Goal: Information Seeking & Learning: Learn about a topic

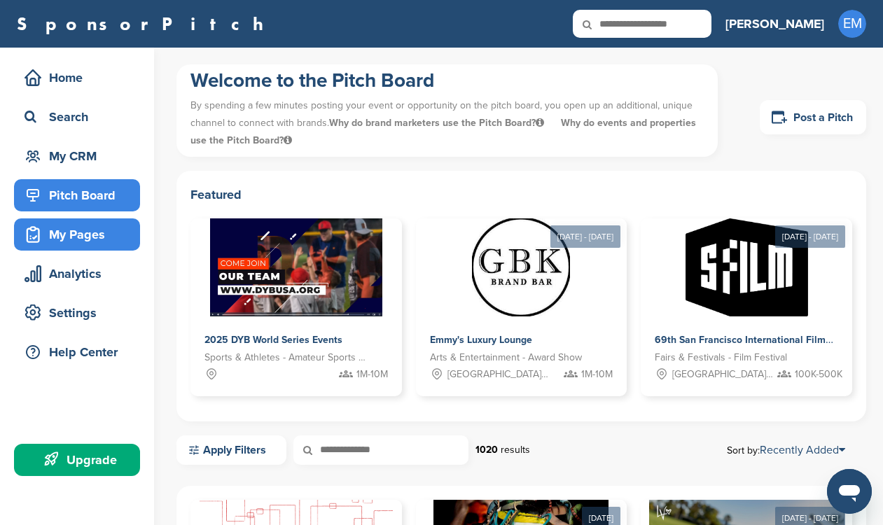
click at [76, 240] on div "My Pages" at bounding box center [80, 234] width 119 height 25
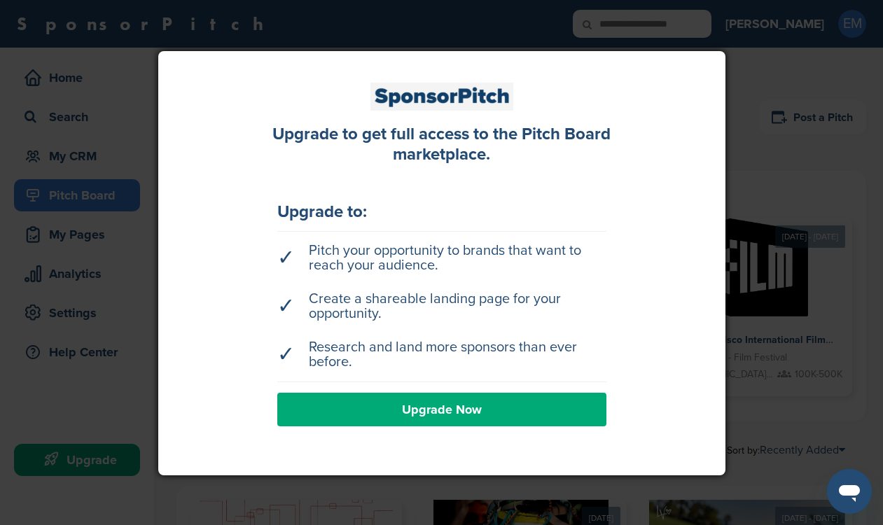
click at [64, 267] on div at bounding box center [441, 262] width 883 height 525
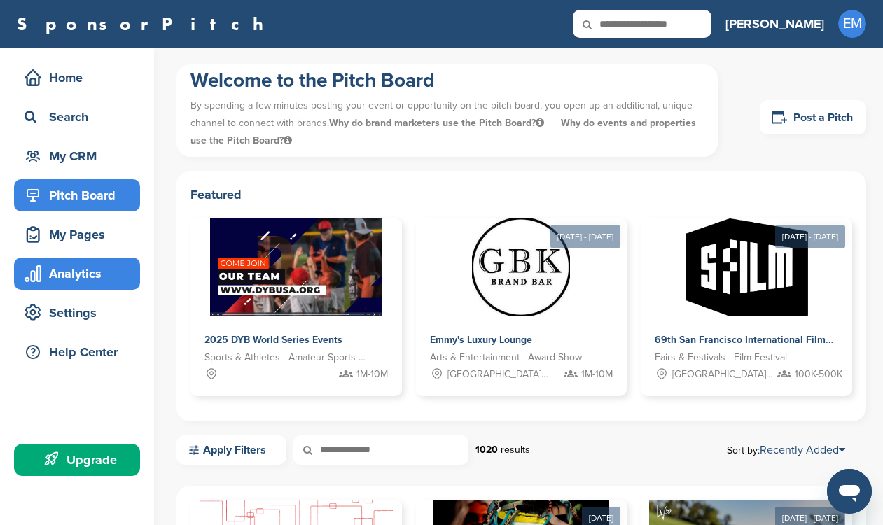
click at [82, 288] on div "Analytics" at bounding box center [77, 274] width 126 height 32
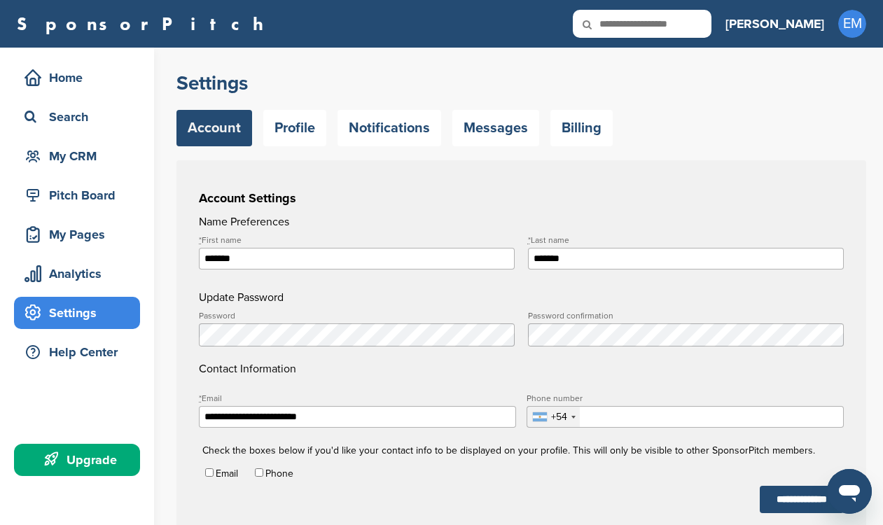
click at [85, 95] on div "Home Search My CRM" at bounding box center [77, 117] width 126 height 111
click at [83, 77] on div "Home" at bounding box center [80, 77] width 119 height 25
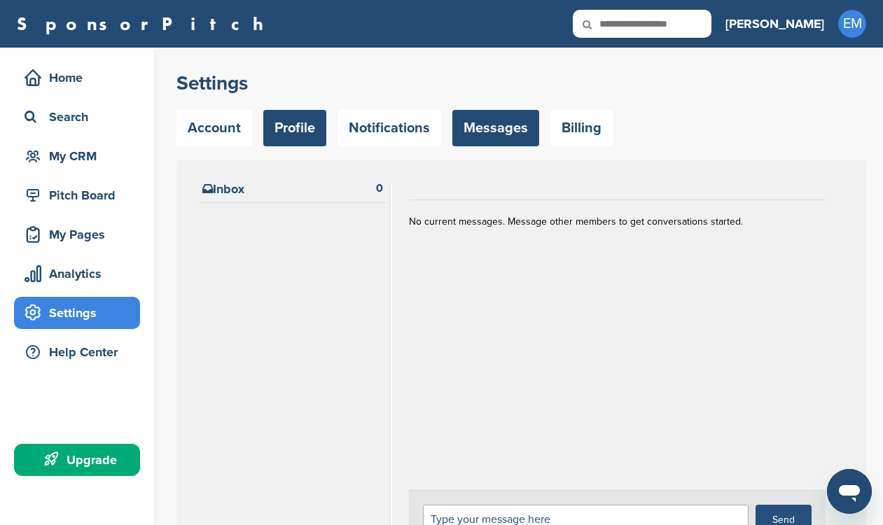
click at [305, 130] on link "Profile" at bounding box center [294, 128] width 63 height 36
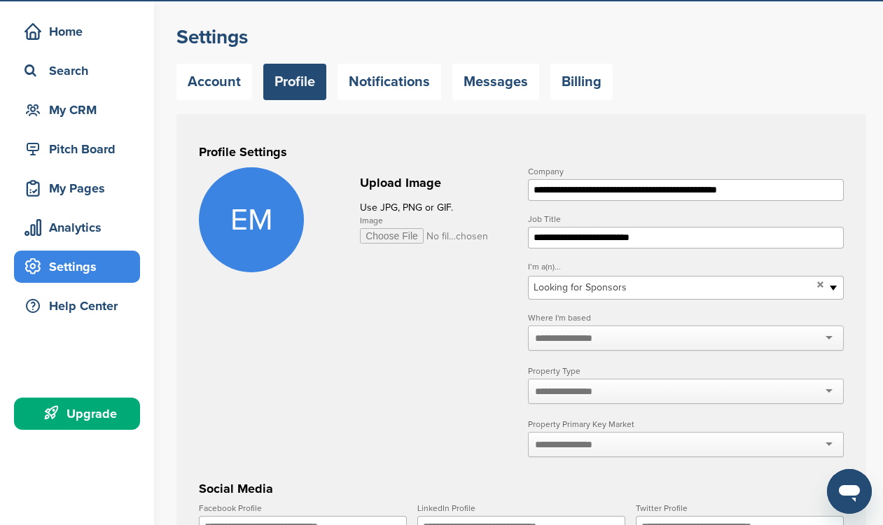
scroll to position [47, 0]
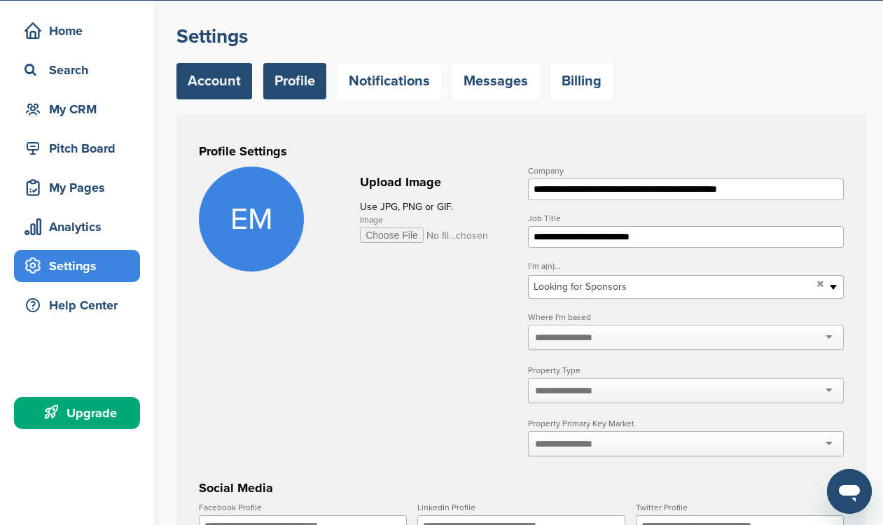
click at [225, 81] on link "Account" at bounding box center [214, 81] width 76 height 36
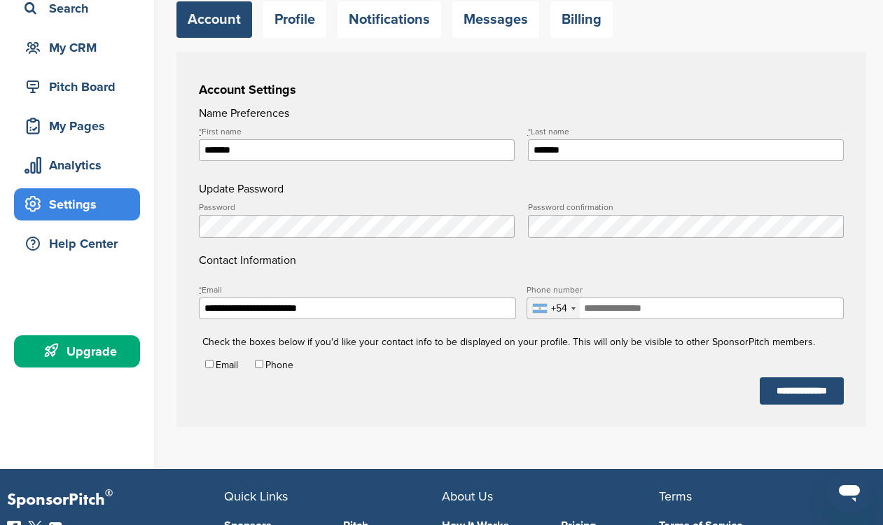
scroll to position [106, 0]
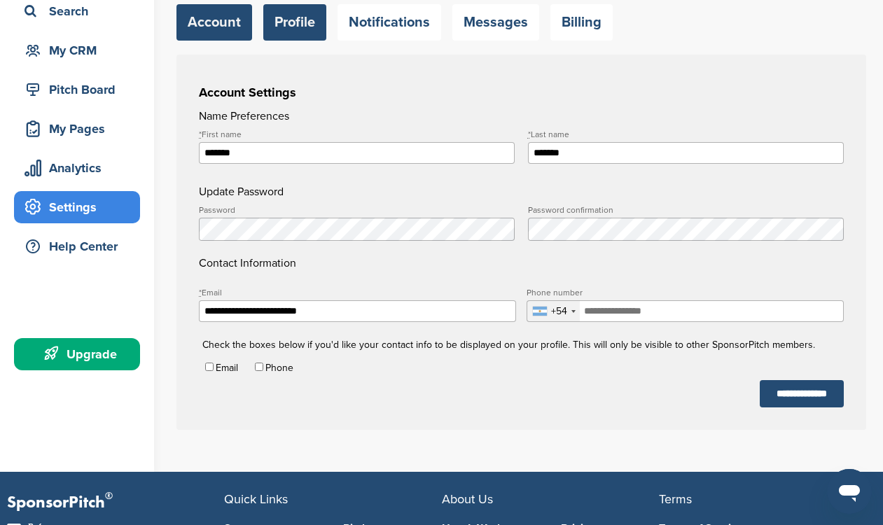
click at [281, 34] on link "Profile" at bounding box center [294, 22] width 63 height 36
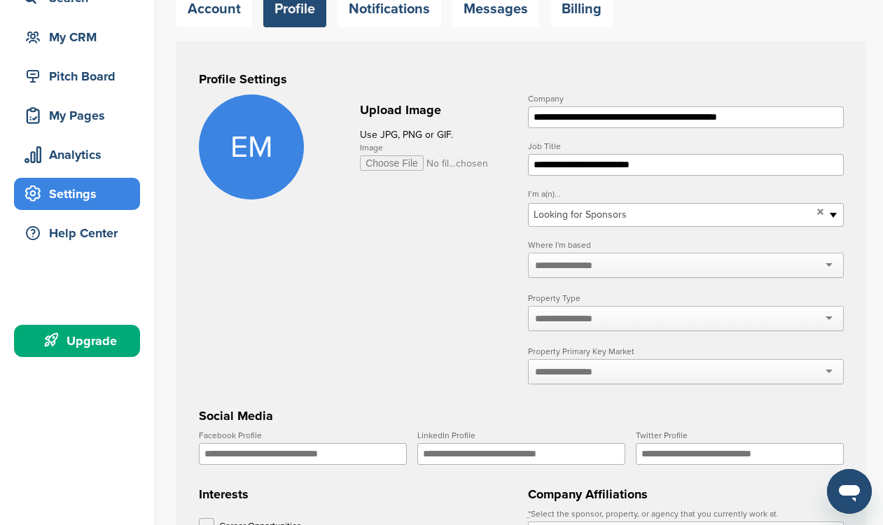
scroll to position [123, 0]
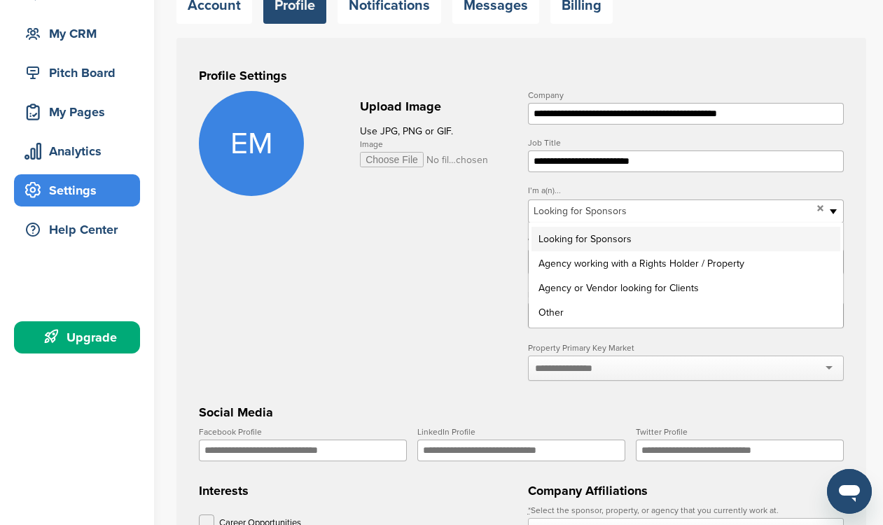
click at [552, 211] on span "Looking for Sponsors" at bounding box center [672, 211] width 278 height 17
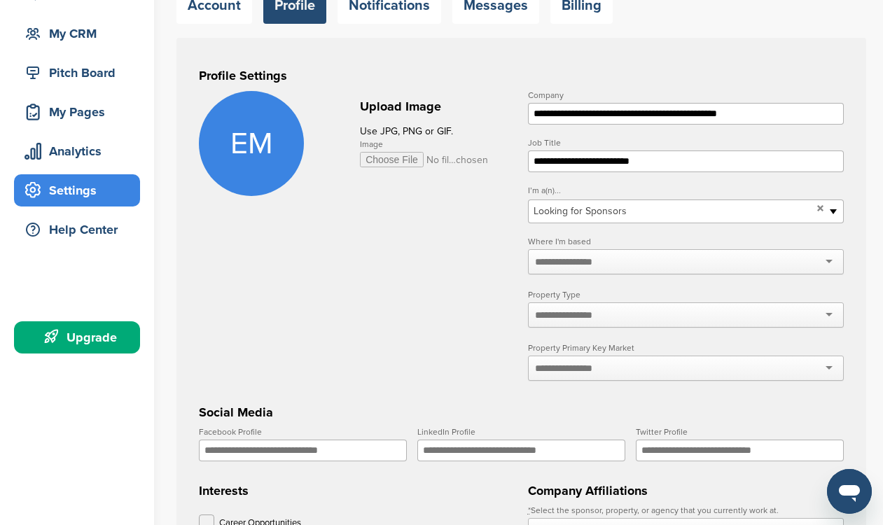
click at [470, 246] on form "**********" at bounding box center [521, 443] width 645 height 704
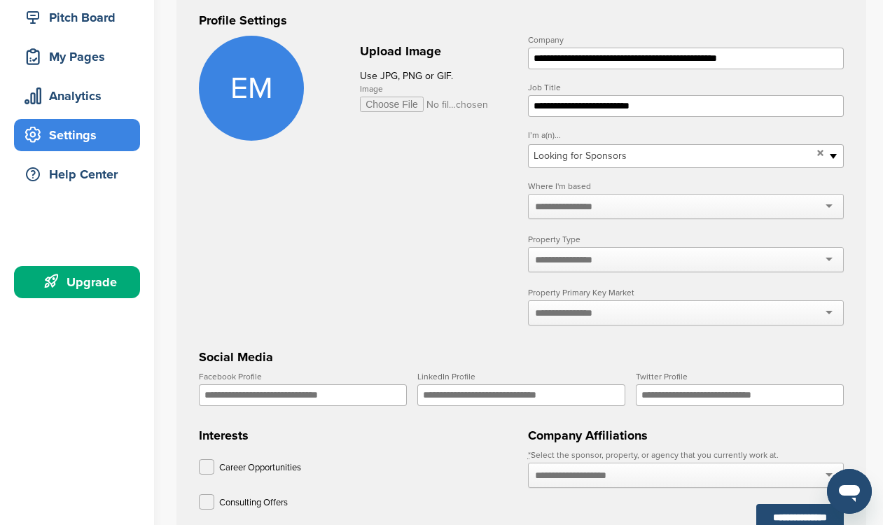
scroll to position [179, 0]
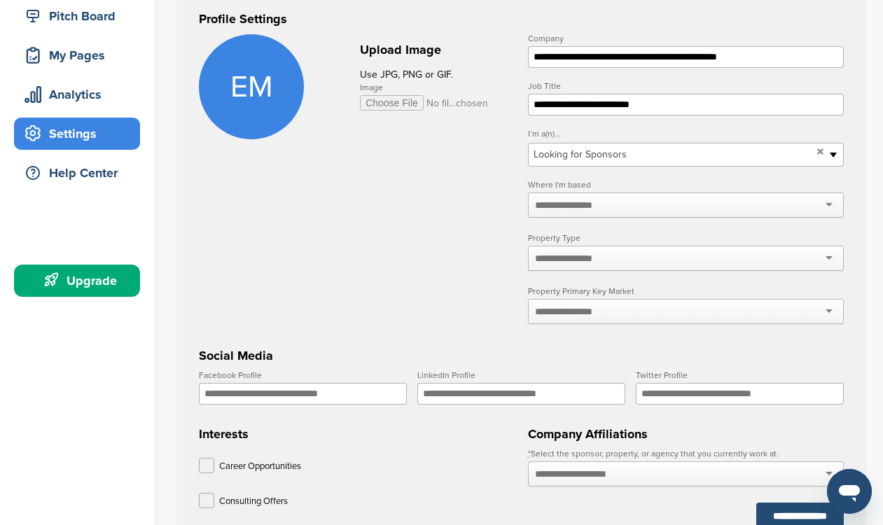
click at [545, 214] on div at bounding box center [686, 205] width 316 height 25
click at [506, 202] on form "**********" at bounding box center [521, 386] width 645 height 704
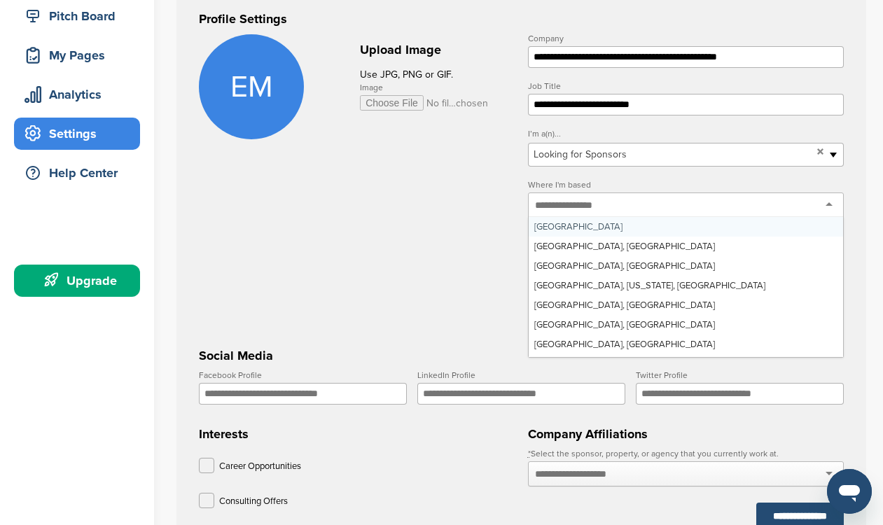
click at [571, 205] on input "text" at bounding box center [572, 205] width 74 height 13
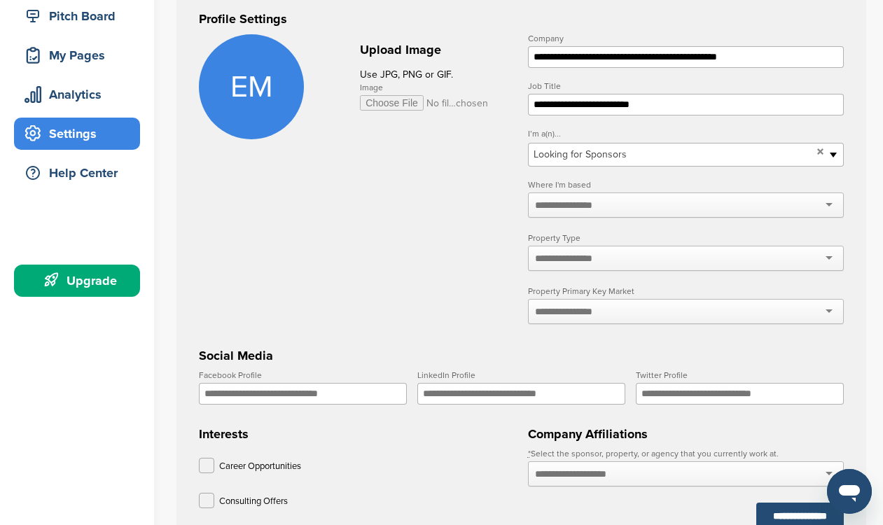
click at [488, 192] on form "**********" at bounding box center [521, 386] width 645 height 704
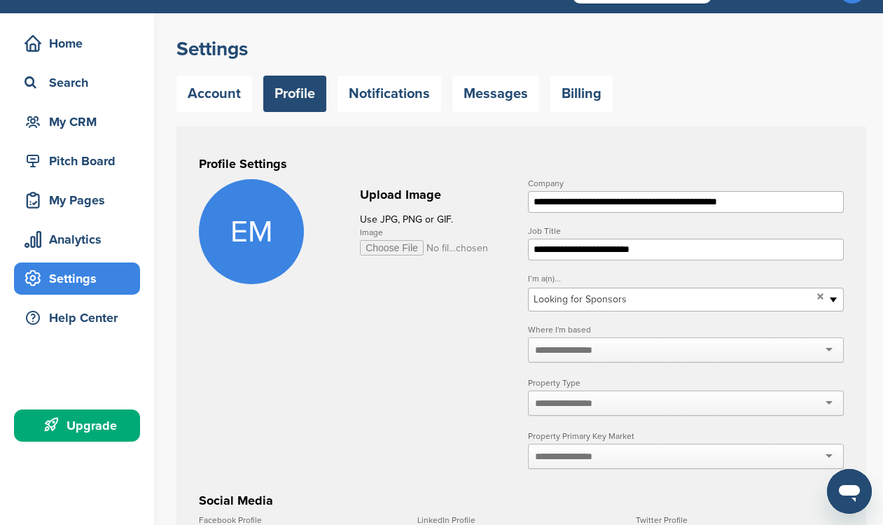
scroll to position [41, 0]
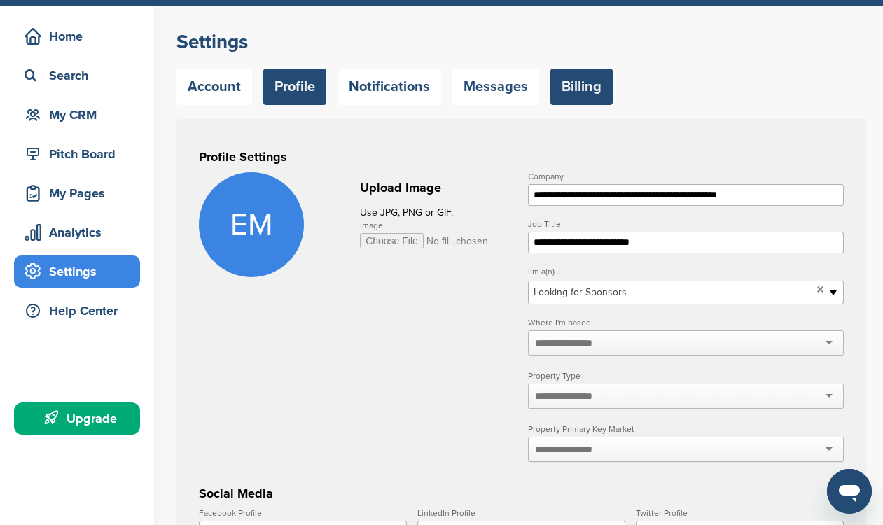
click at [572, 95] on link "Billing" at bounding box center [581, 87] width 62 height 36
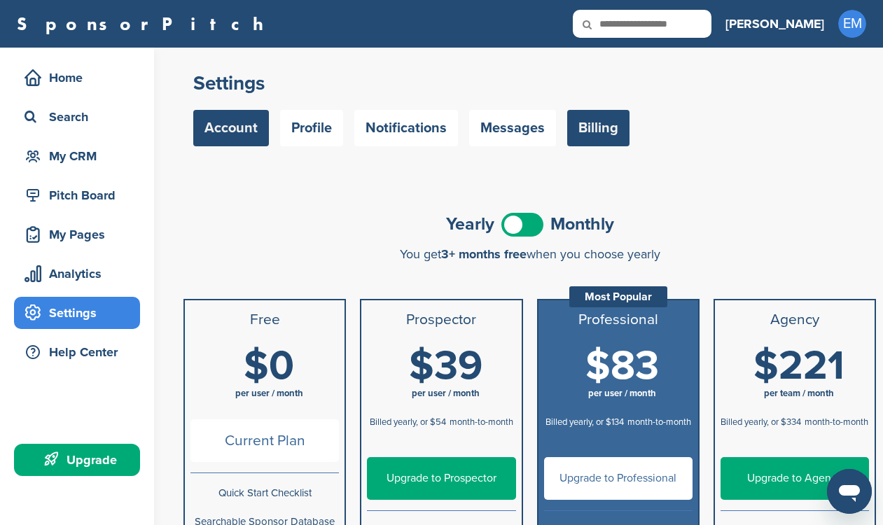
click at [254, 122] on link "Account" at bounding box center [231, 128] width 76 height 36
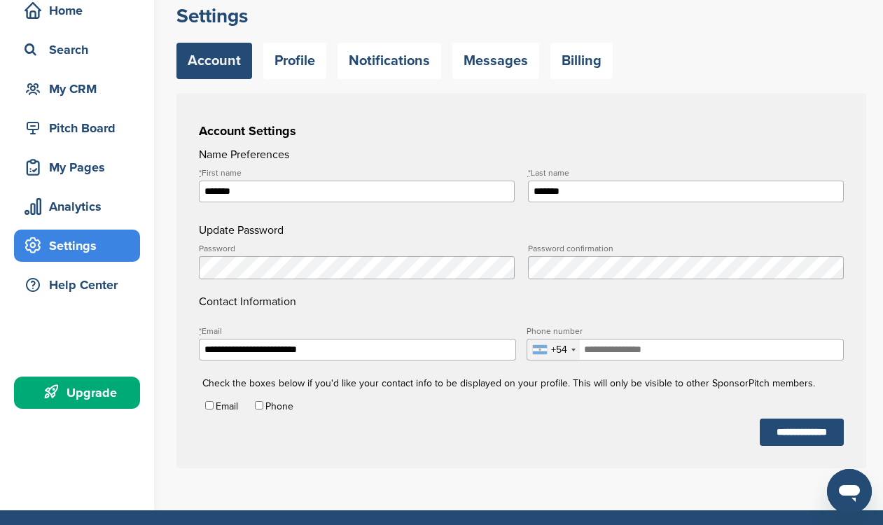
scroll to position [85, 0]
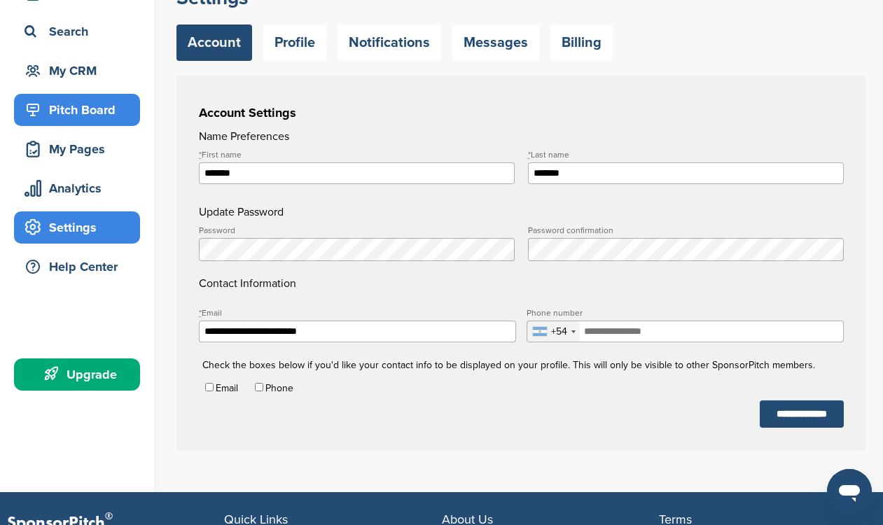
click at [80, 111] on div "Pitch Board" at bounding box center [80, 109] width 119 height 25
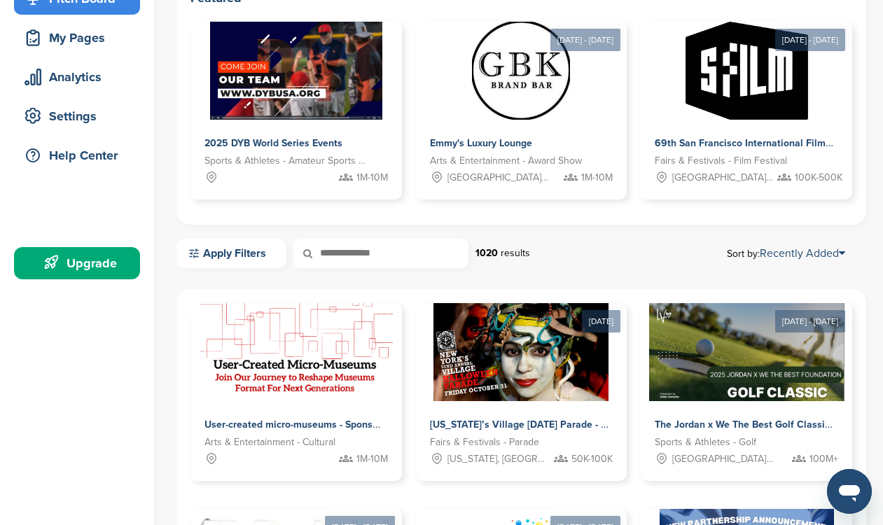
scroll to position [197, 0]
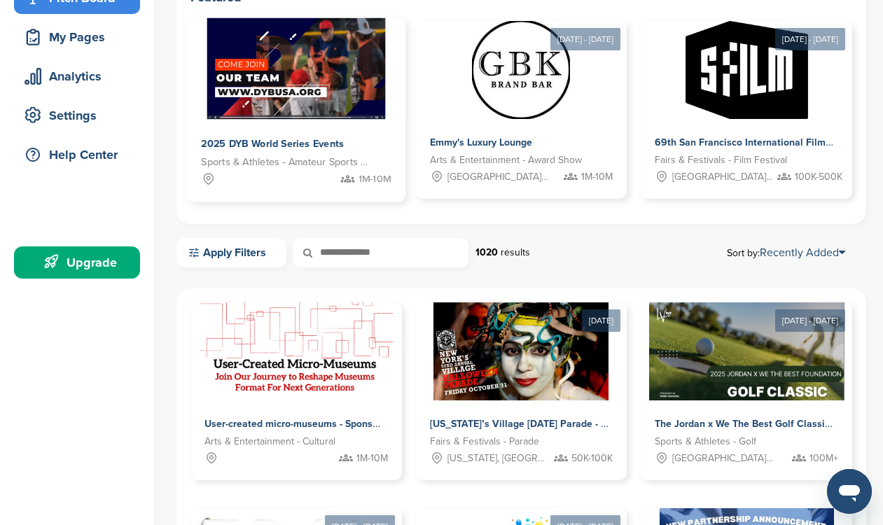
click at [318, 145] on span "2025 DYB World Series Events" at bounding box center [272, 143] width 143 height 13
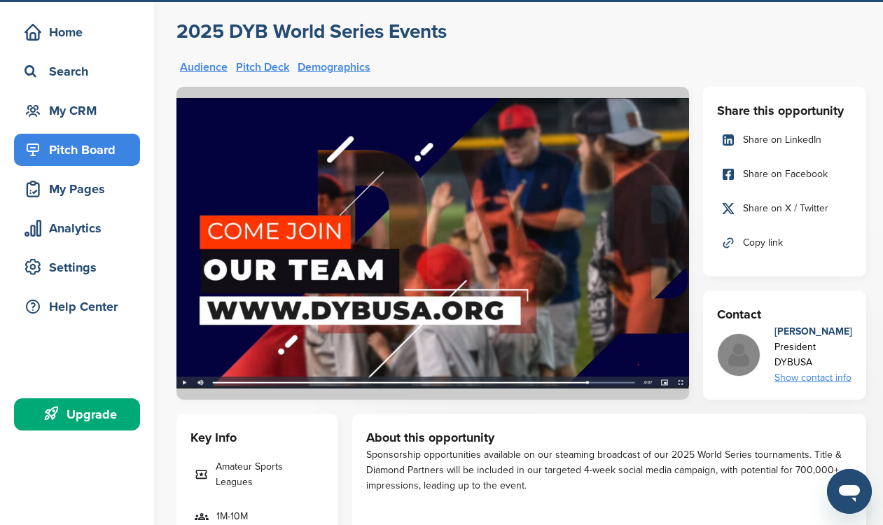
scroll to position [44, 0]
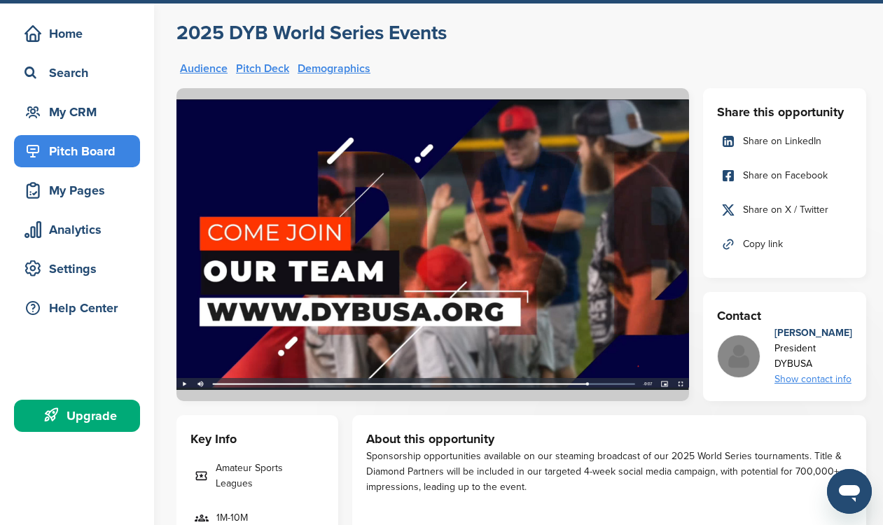
click at [289, 341] on img at bounding box center [432, 244] width 512 height 313
click at [182, 391] on img at bounding box center [432, 244] width 512 height 313
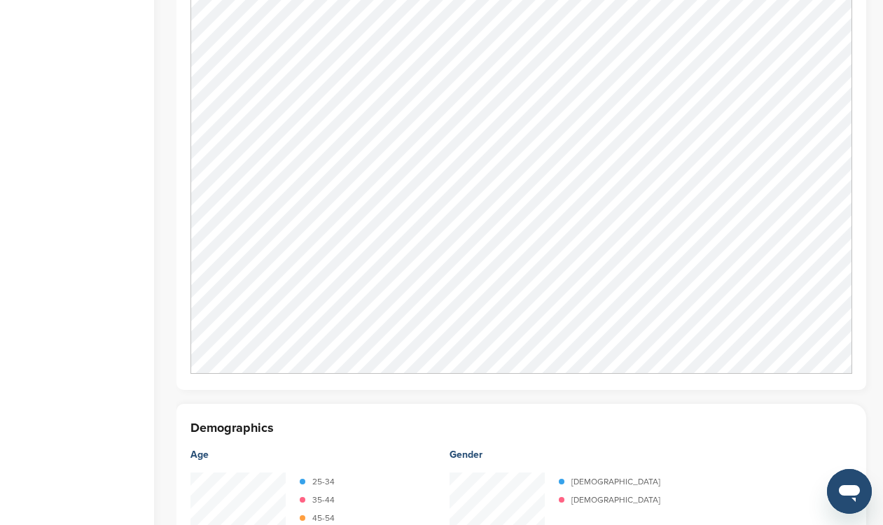
scroll to position [1208, 0]
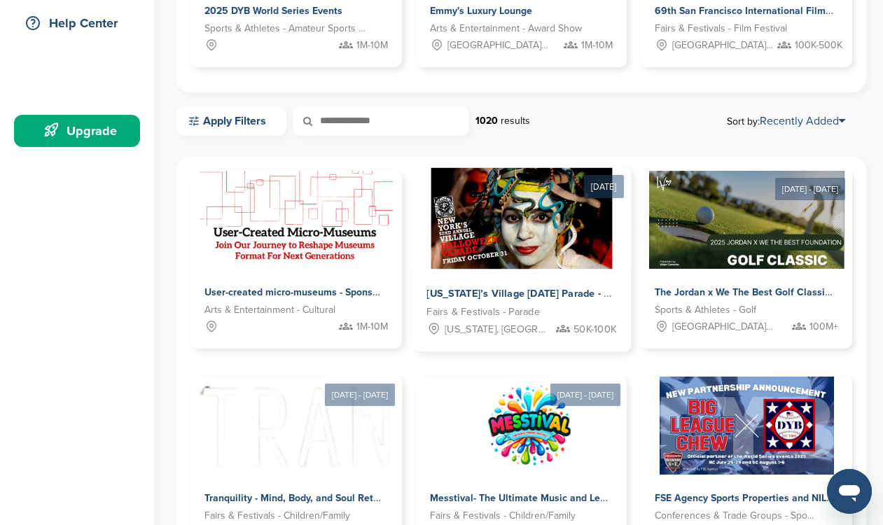
scroll to position [340, 0]
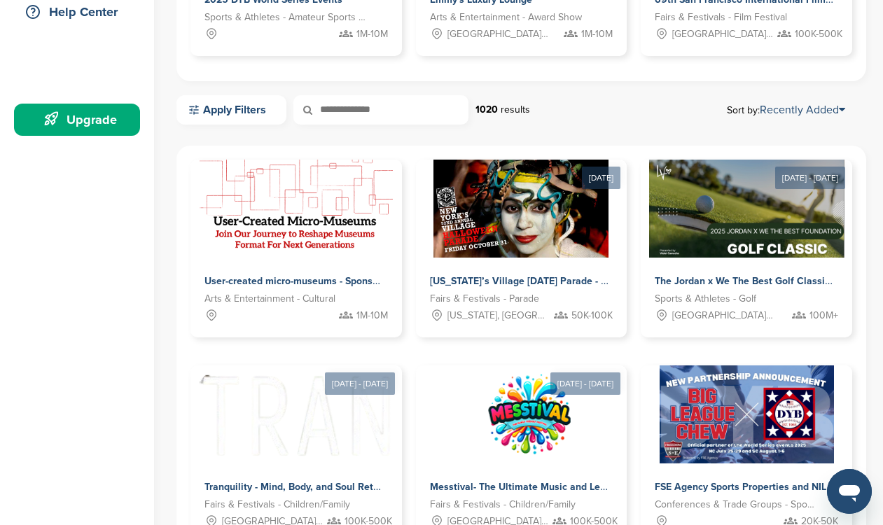
click at [367, 113] on input "text" at bounding box center [380, 109] width 175 height 29
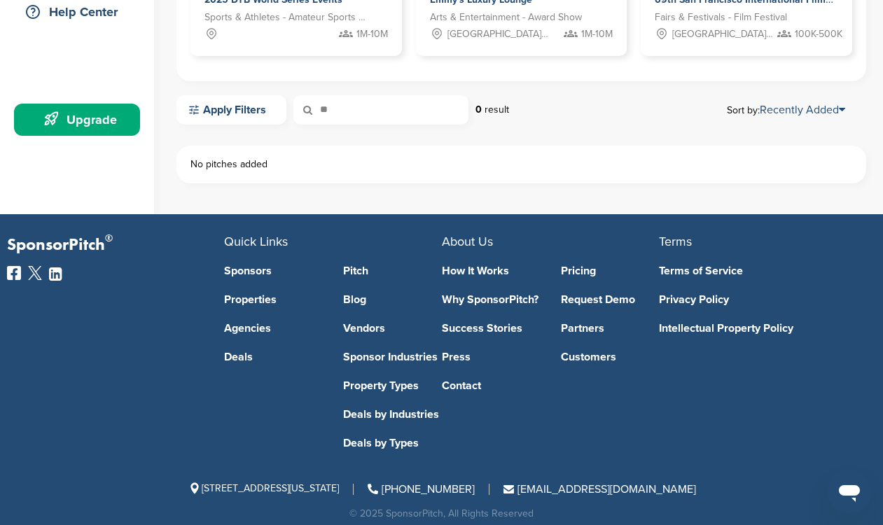
type input "*"
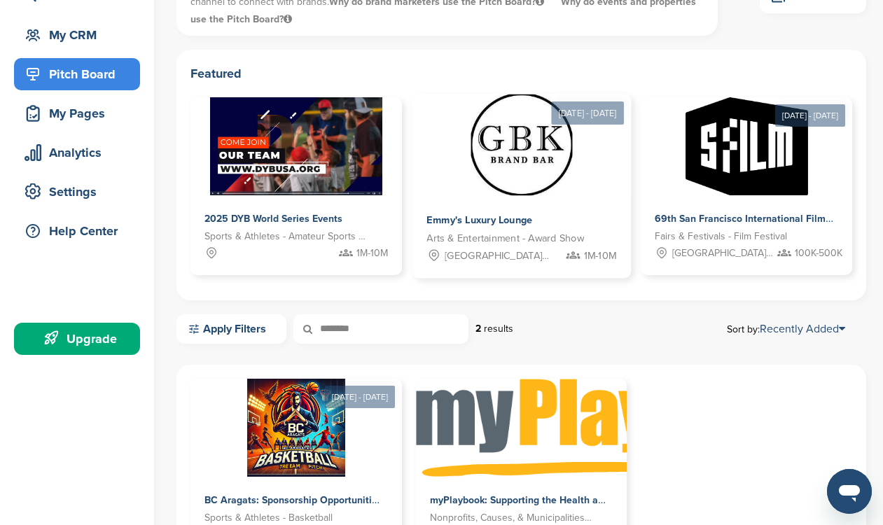
scroll to position [134, 0]
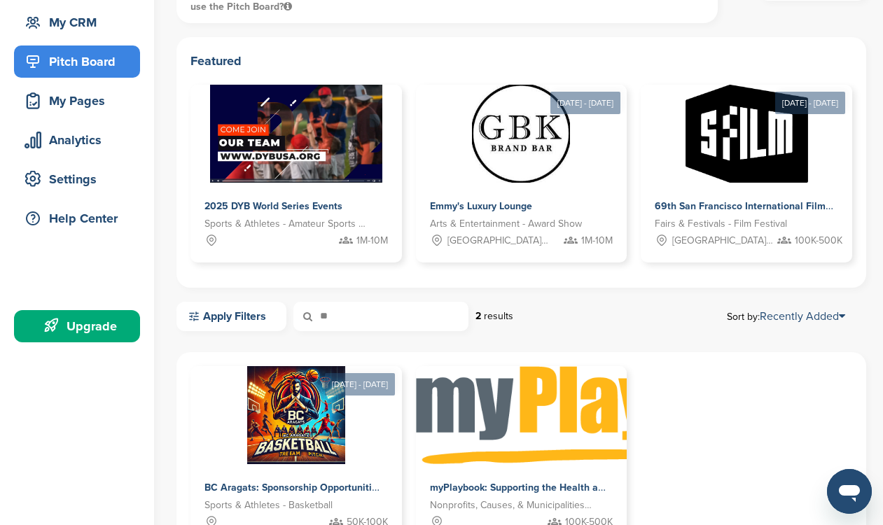
type input "*"
click at [240, 319] on link "Apply Filters" at bounding box center [231, 316] width 110 height 29
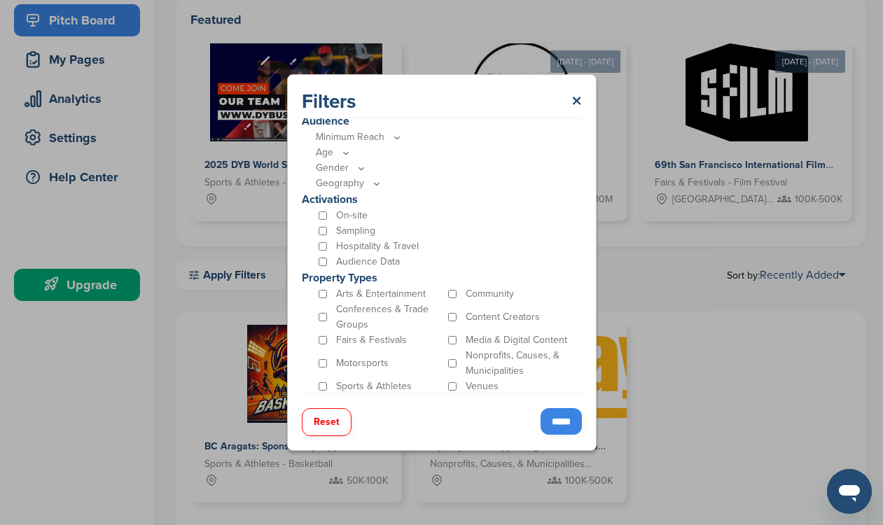
scroll to position [195, 0]
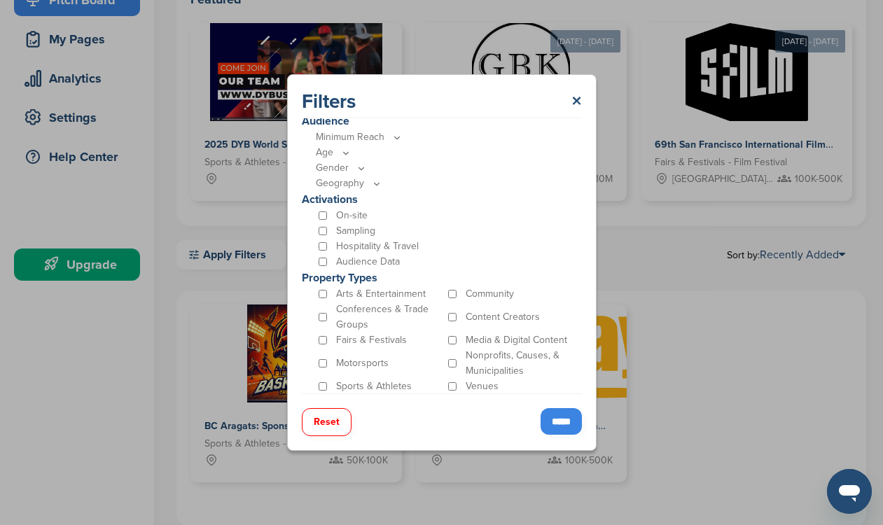
click at [314, 384] on div "Property Types Arts & Entertainment Community Conferences & Trade Groups Conten…" at bounding box center [438, 332] width 273 height 125
click at [554, 424] on input "*****" at bounding box center [560, 421] width 41 height 27
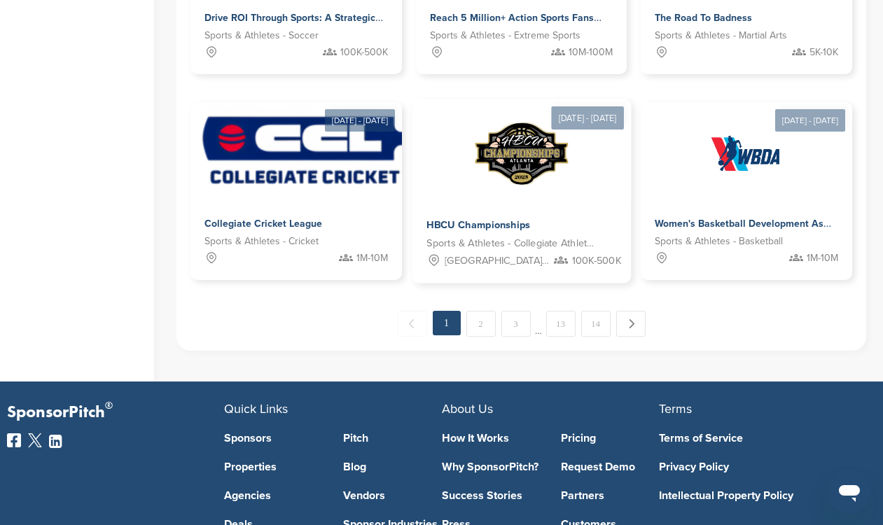
scroll to position [1045, 0]
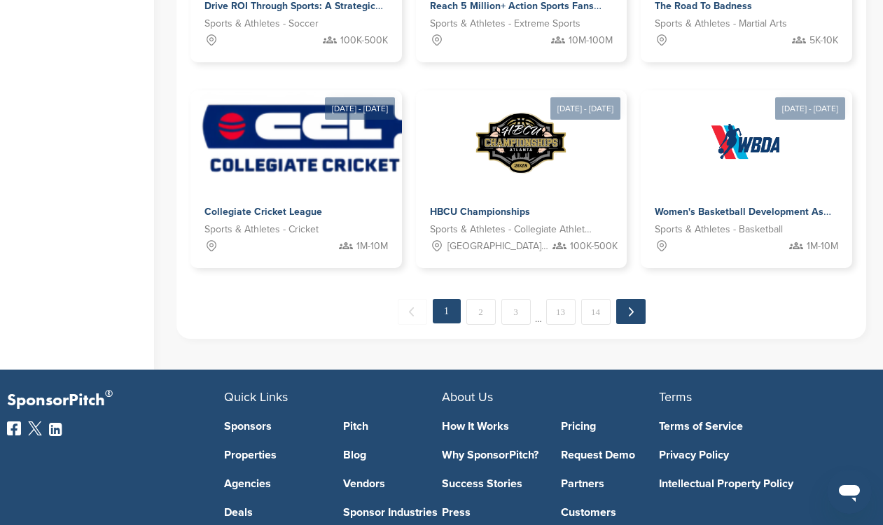
click at [631, 317] on link "Next →" at bounding box center [630, 311] width 29 height 25
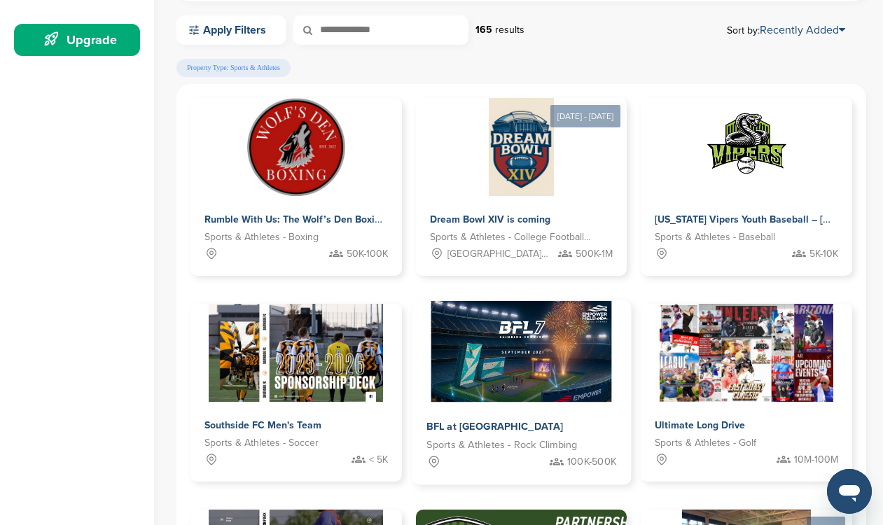
scroll to position [447, 0]
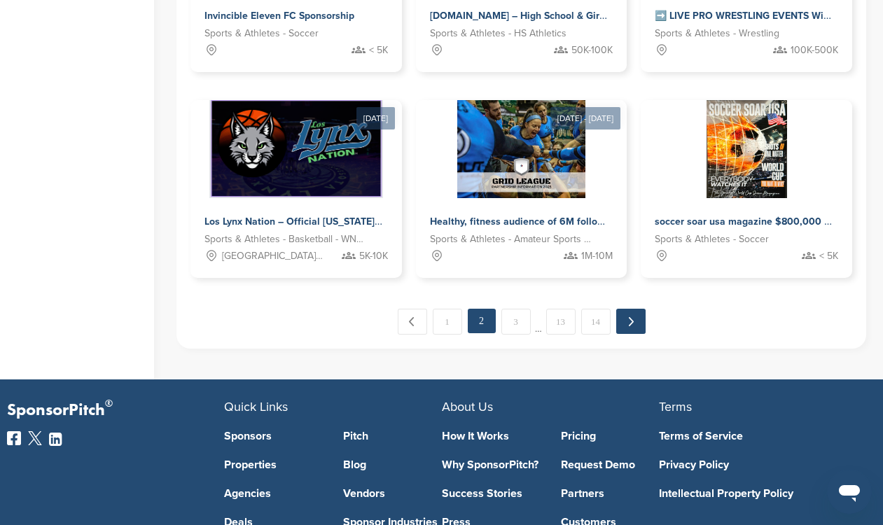
click at [634, 323] on link "Next →" at bounding box center [630, 321] width 29 height 25
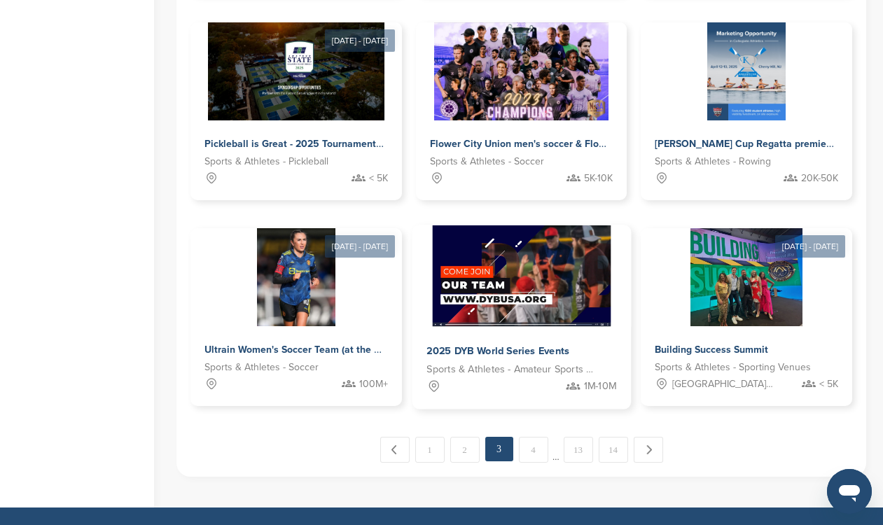
scroll to position [946, 0]
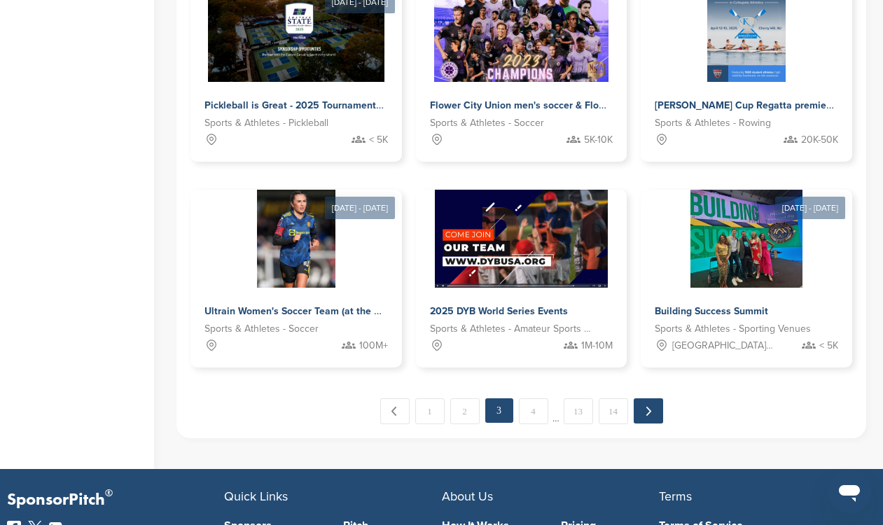
click at [651, 414] on link "Next →" at bounding box center [648, 410] width 29 height 25
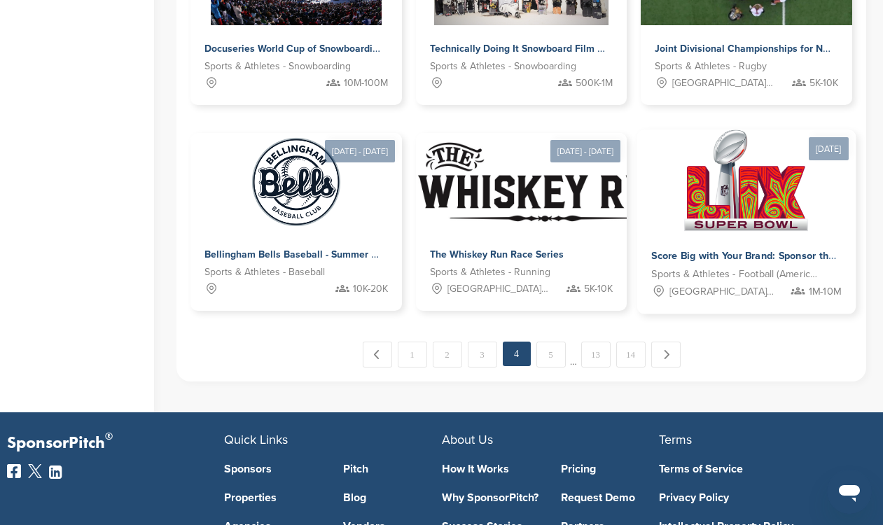
scroll to position [1007, 0]
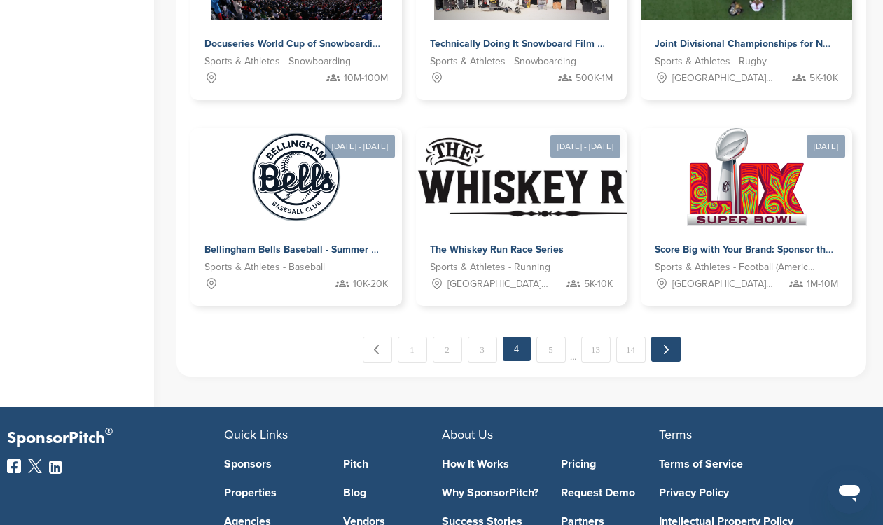
click at [662, 357] on link "Next →" at bounding box center [665, 349] width 29 height 25
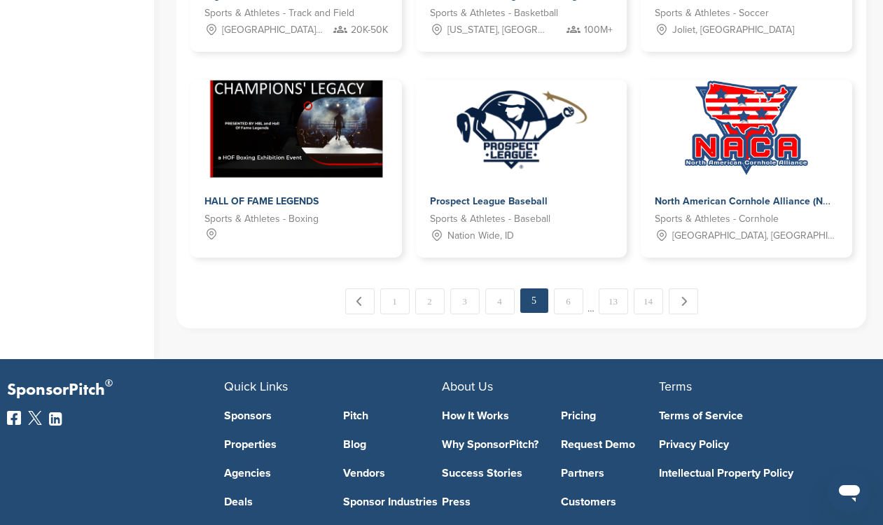
scroll to position [1061, 0]
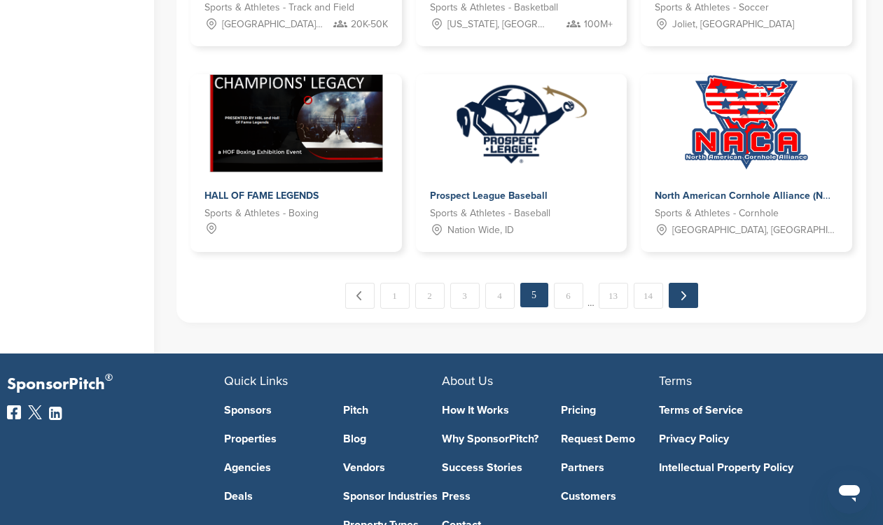
click at [685, 303] on link "Next →" at bounding box center [683, 295] width 29 height 25
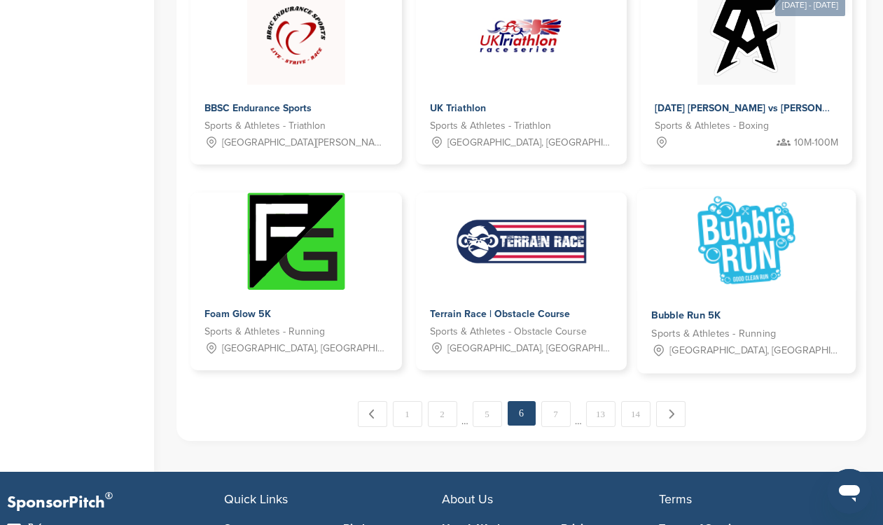
scroll to position [951, 0]
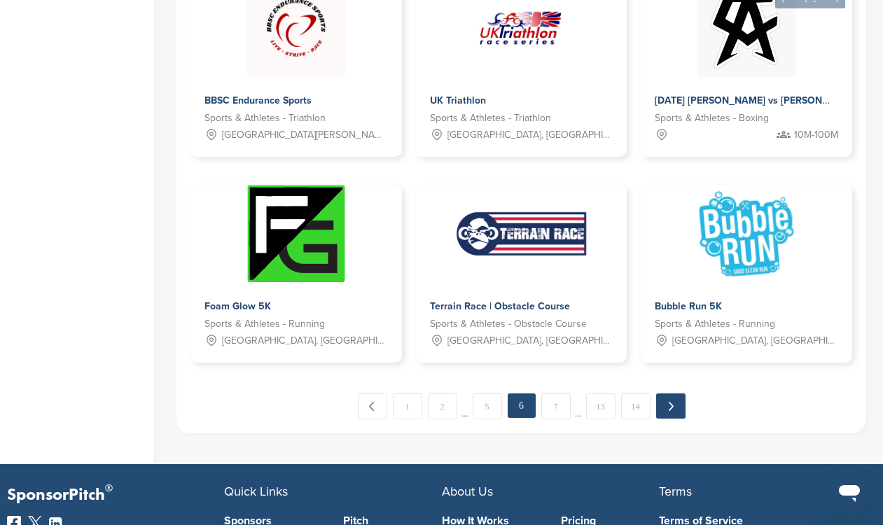
click at [678, 407] on link "Next →" at bounding box center [670, 405] width 29 height 25
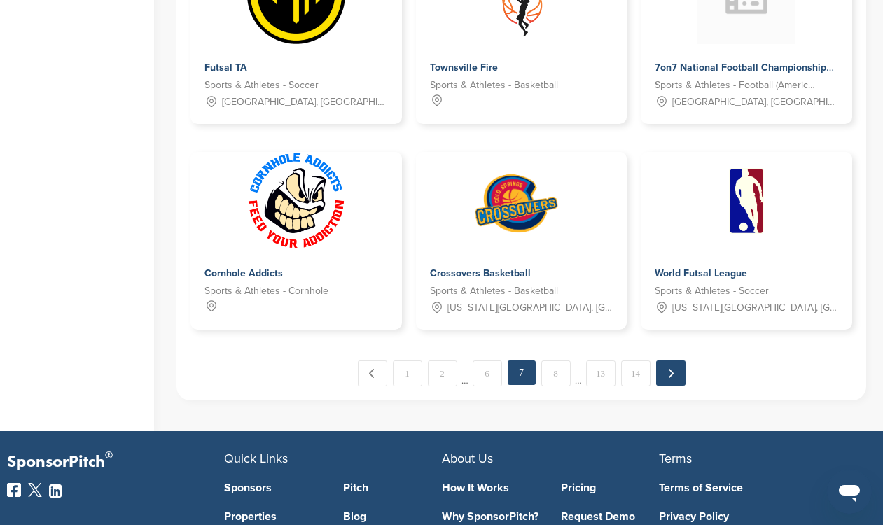
click at [668, 380] on link "Next →" at bounding box center [670, 373] width 29 height 25
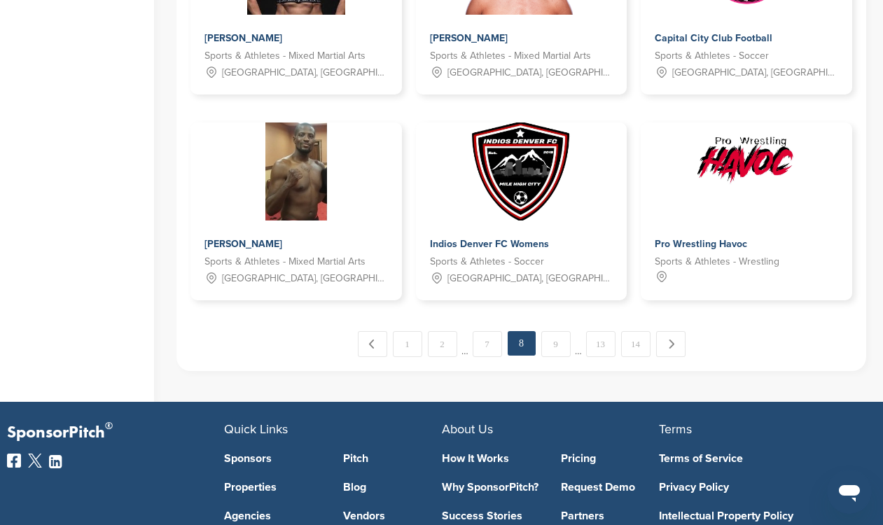
scroll to position [1016, 0]
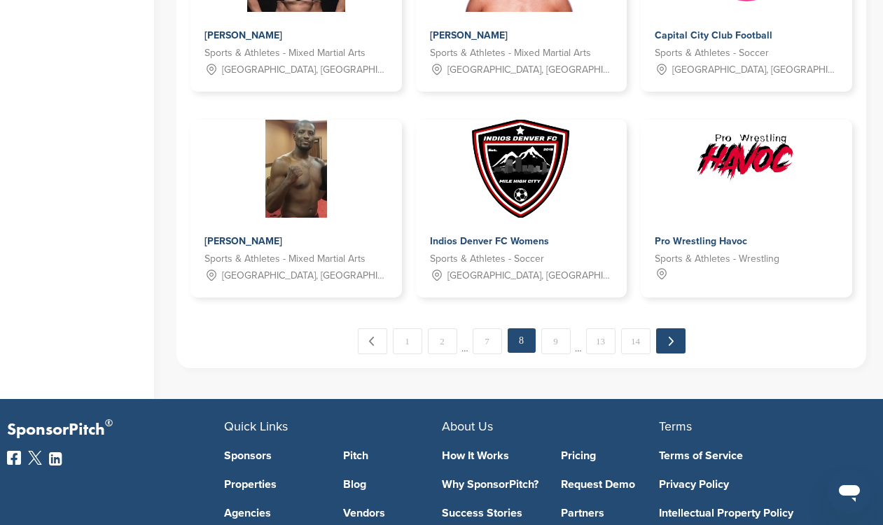
click at [673, 351] on link "Next →" at bounding box center [670, 340] width 29 height 25
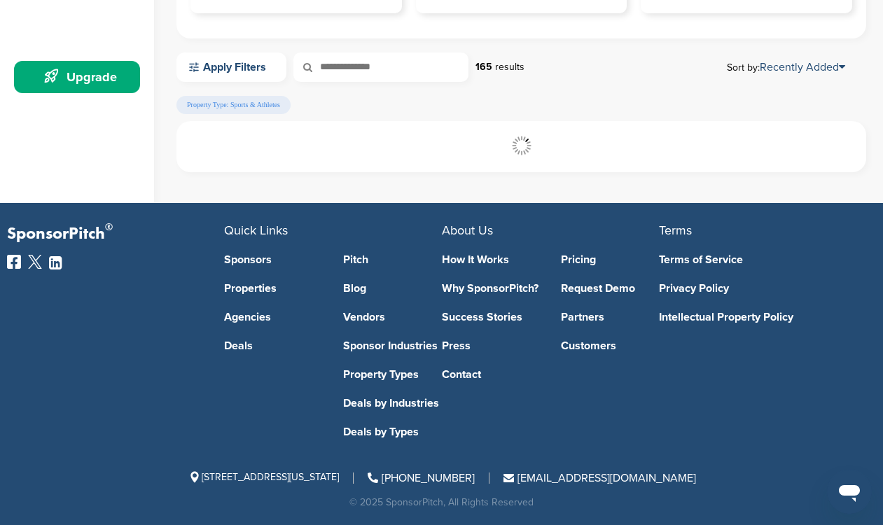
scroll to position [382, 0]
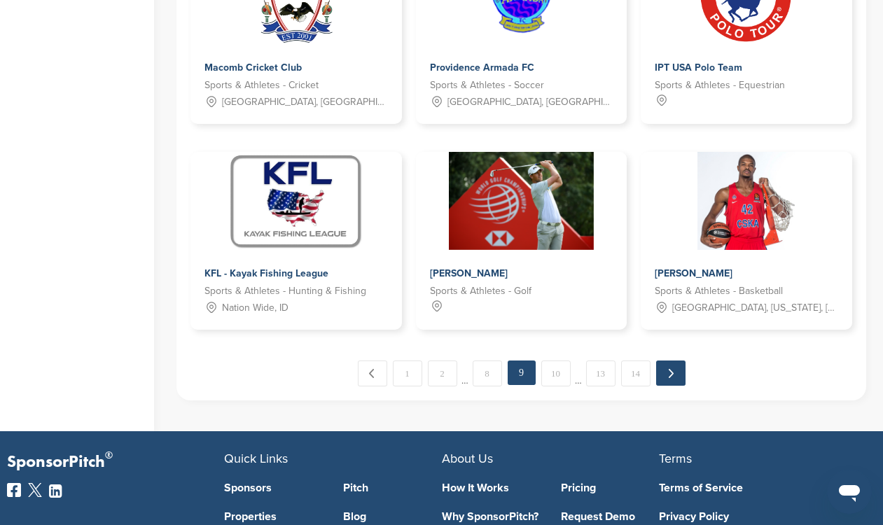
click at [659, 379] on link "Next →" at bounding box center [670, 373] width 29 height 25
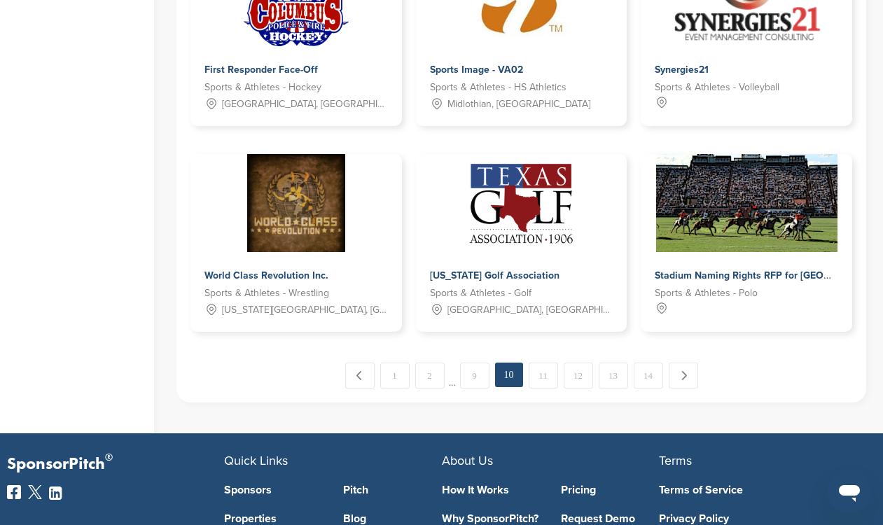
click at [690, 382] on link "Next →" at bounding box center [683, 375] width 29 height 25
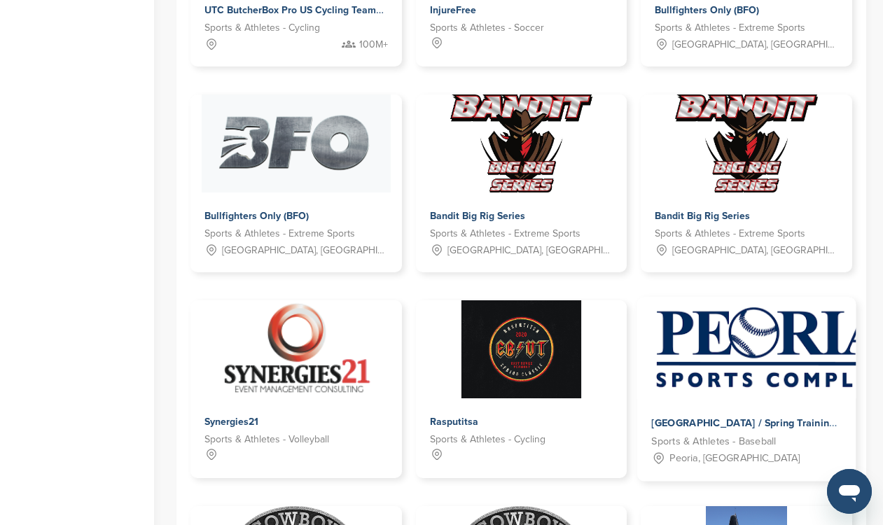
scroll to position [638, 0]
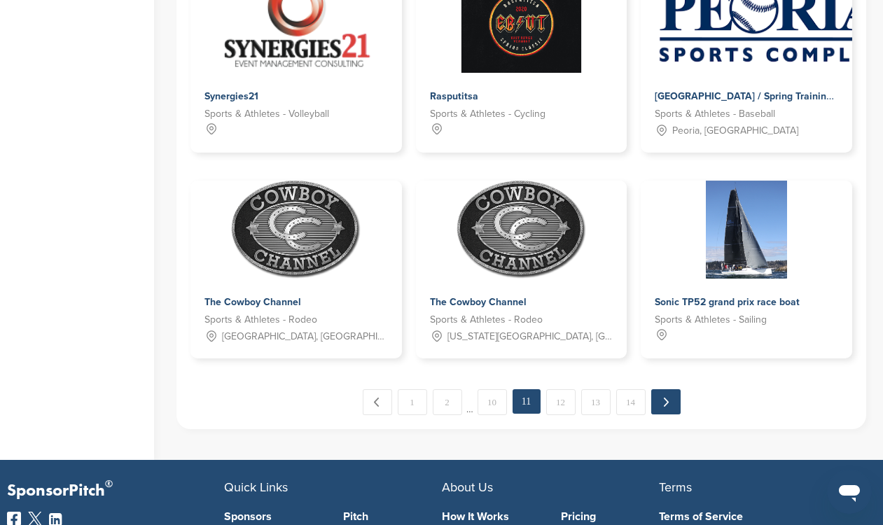
click at [665, 389] on link "Next →" at bounding box center [665, 401] width 29 height 25
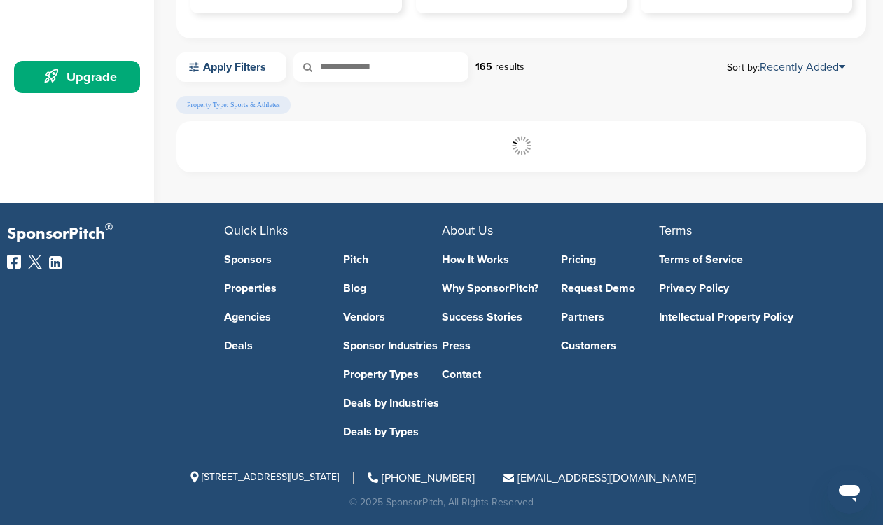
scroll to position [382, 0]
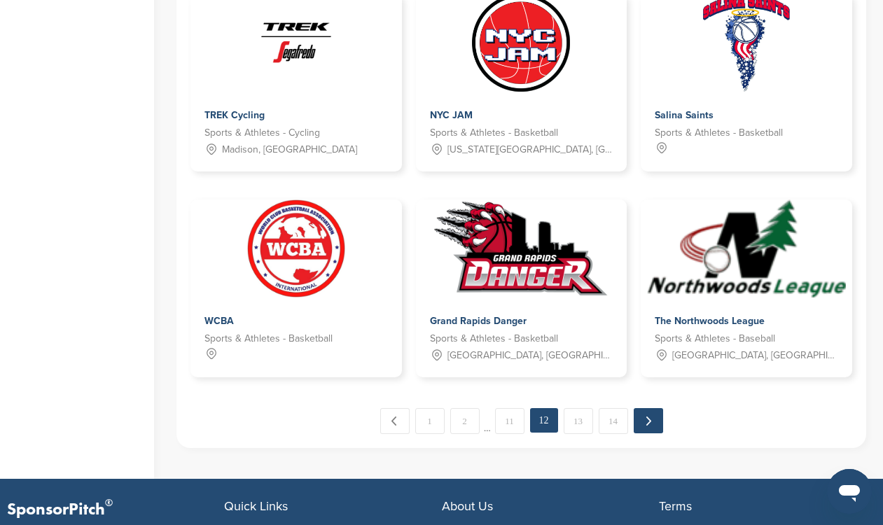
click at [655, 416] on link "Next →" at bounding box center [648, 420] width 29 height 25
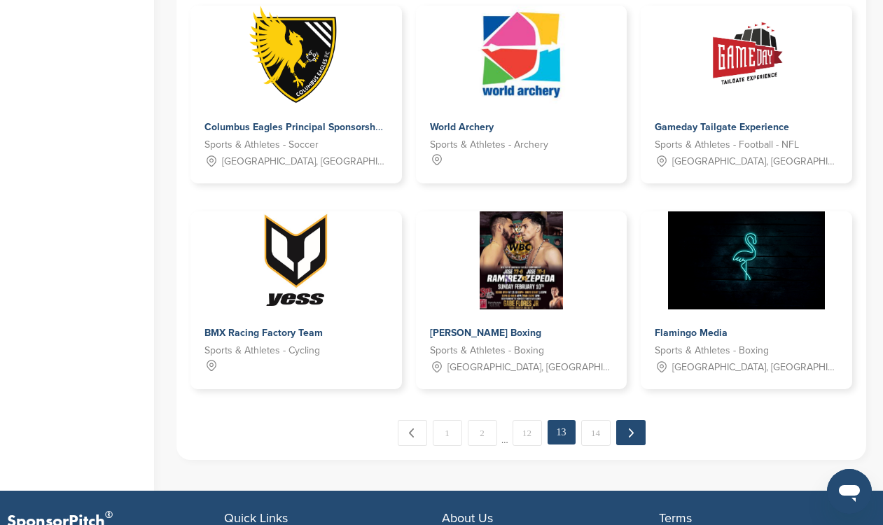
click at [631, 424] on link "Next →" at bounding box center [630, 432] width 29 height 25
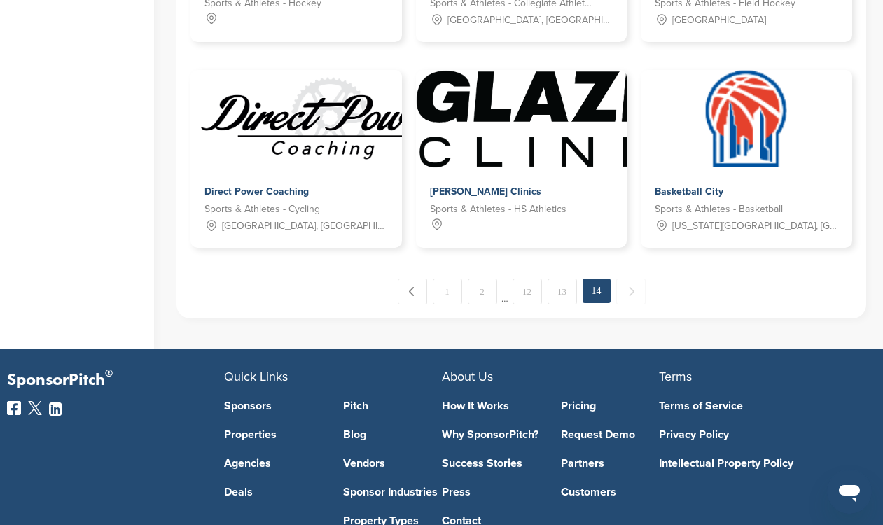
scroll to position [862, 0]
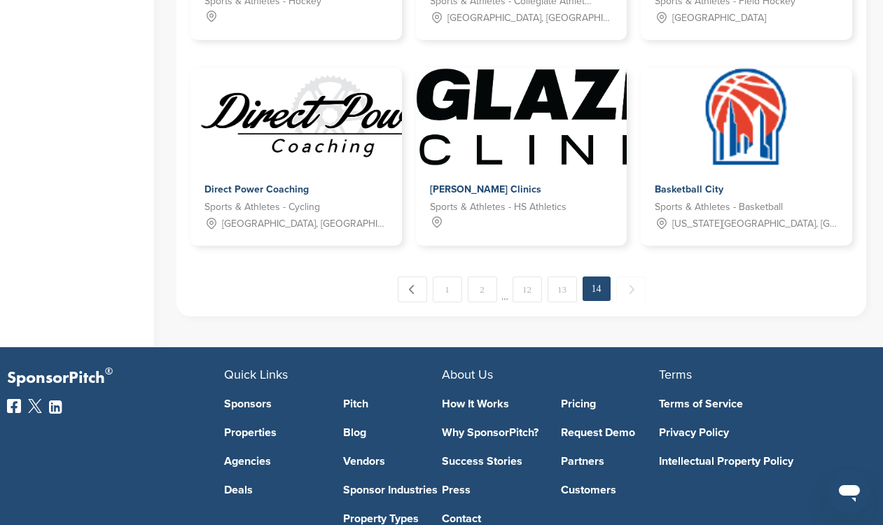
click at [631, 288] on span "Next →" at bounding box center [630, 289] width 29 height 25
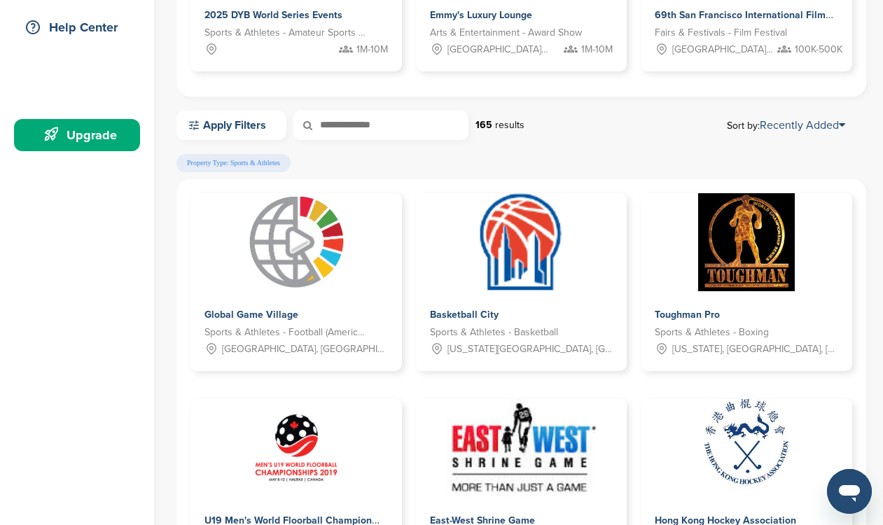
scroll to position [302, 0]
